Goal: Information Seeking & Learning: Learn about a topic

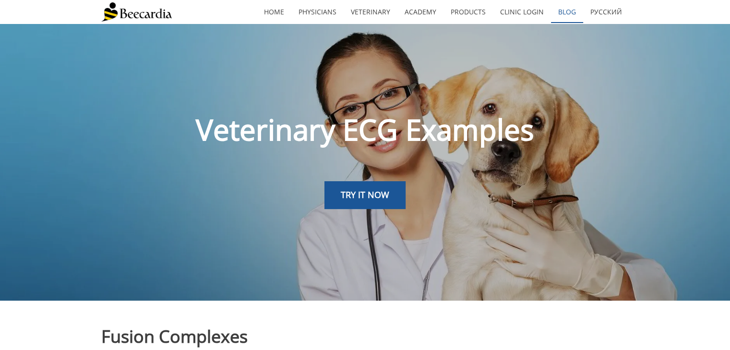
click at [565, 10] on link "Blog" at bounding box center [567, 12] width 32 height 22
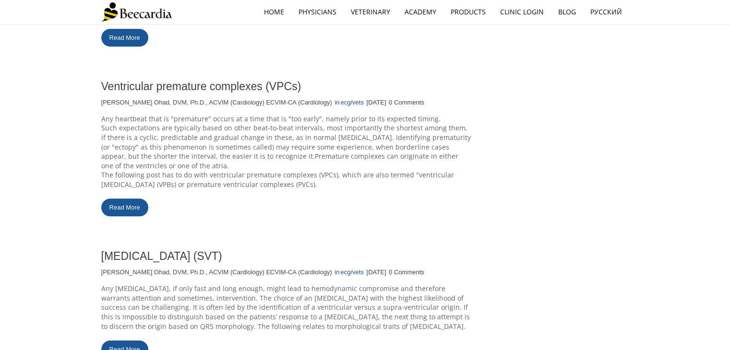
scroll to position [947, 0]
click at [121, 198] on link "Read More" at bounding box center [124, 207] width 47 height 18
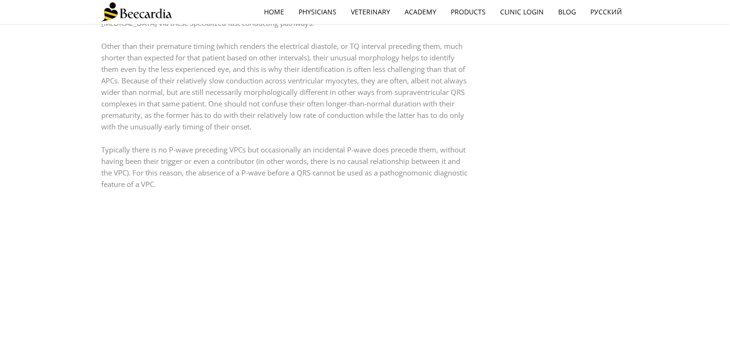
scroll to position [463, 0]
